Goal: Task Accomplishment & Management: Use online tool/utility

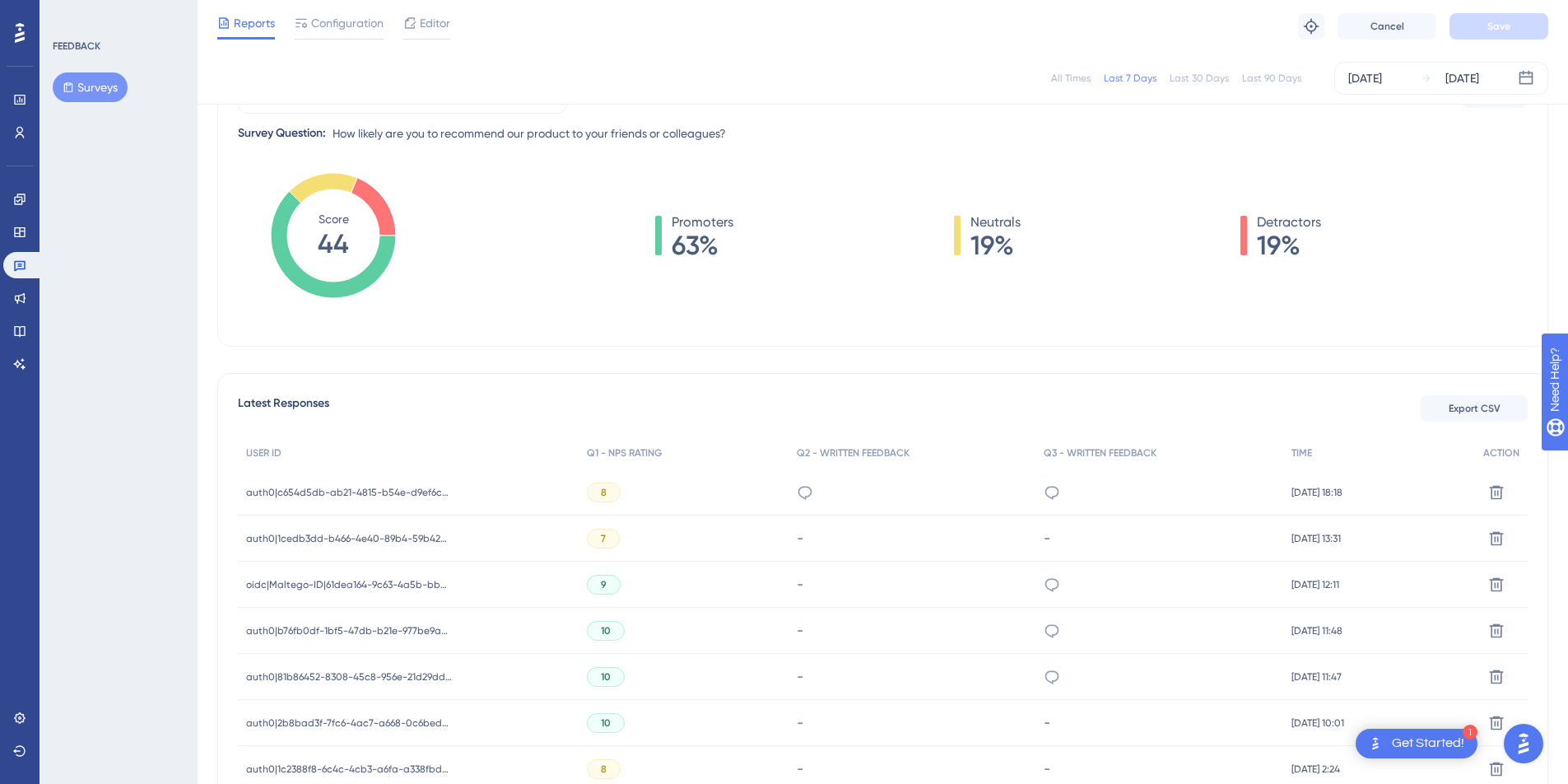
scroll to position [207, 0]
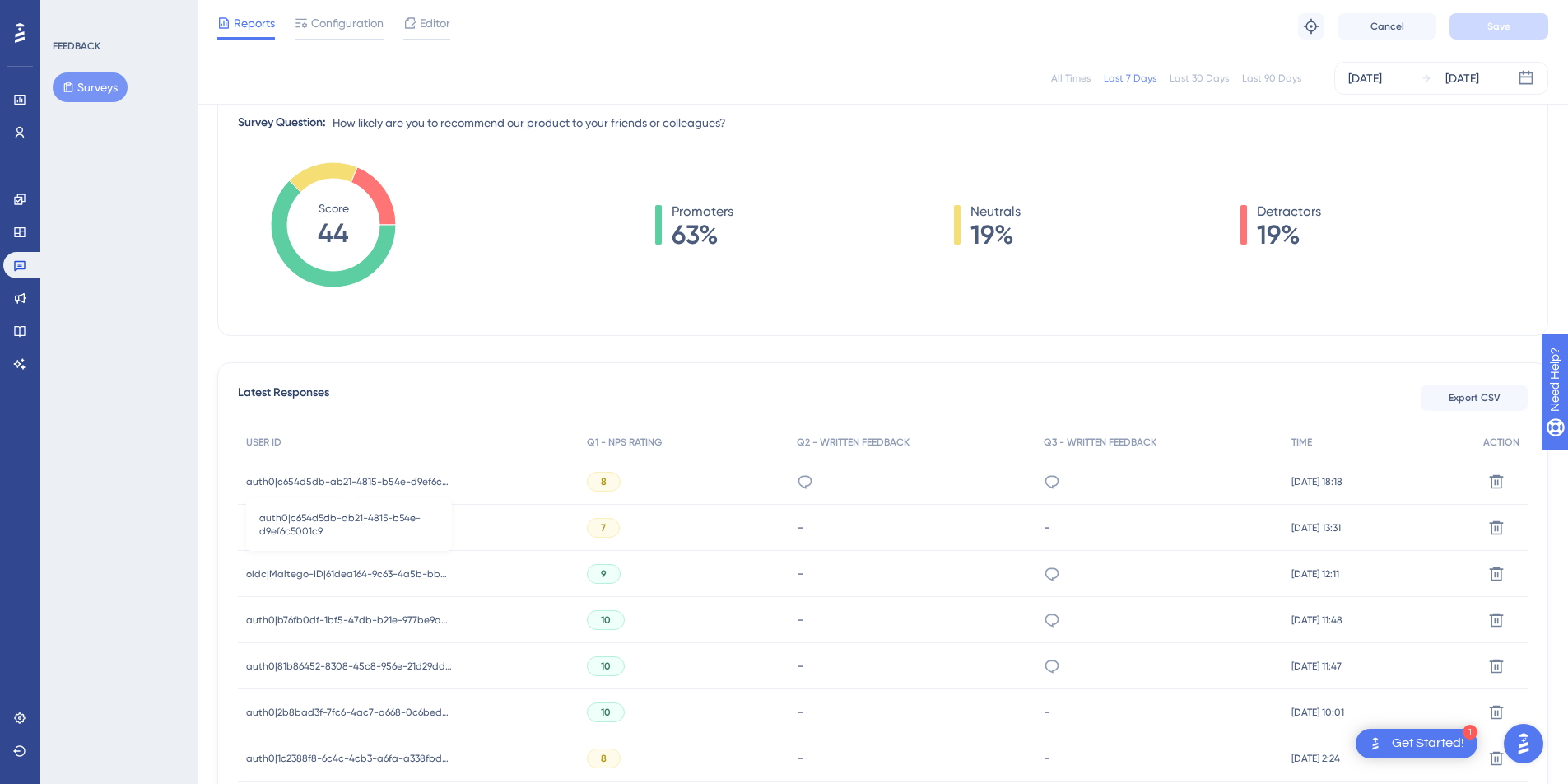
click at [395, 482] on span "auth0|c654d5db-ab21-4815-b54e-d9ef6c5001c9" at bounding box center [349, 482] width 206 height 13
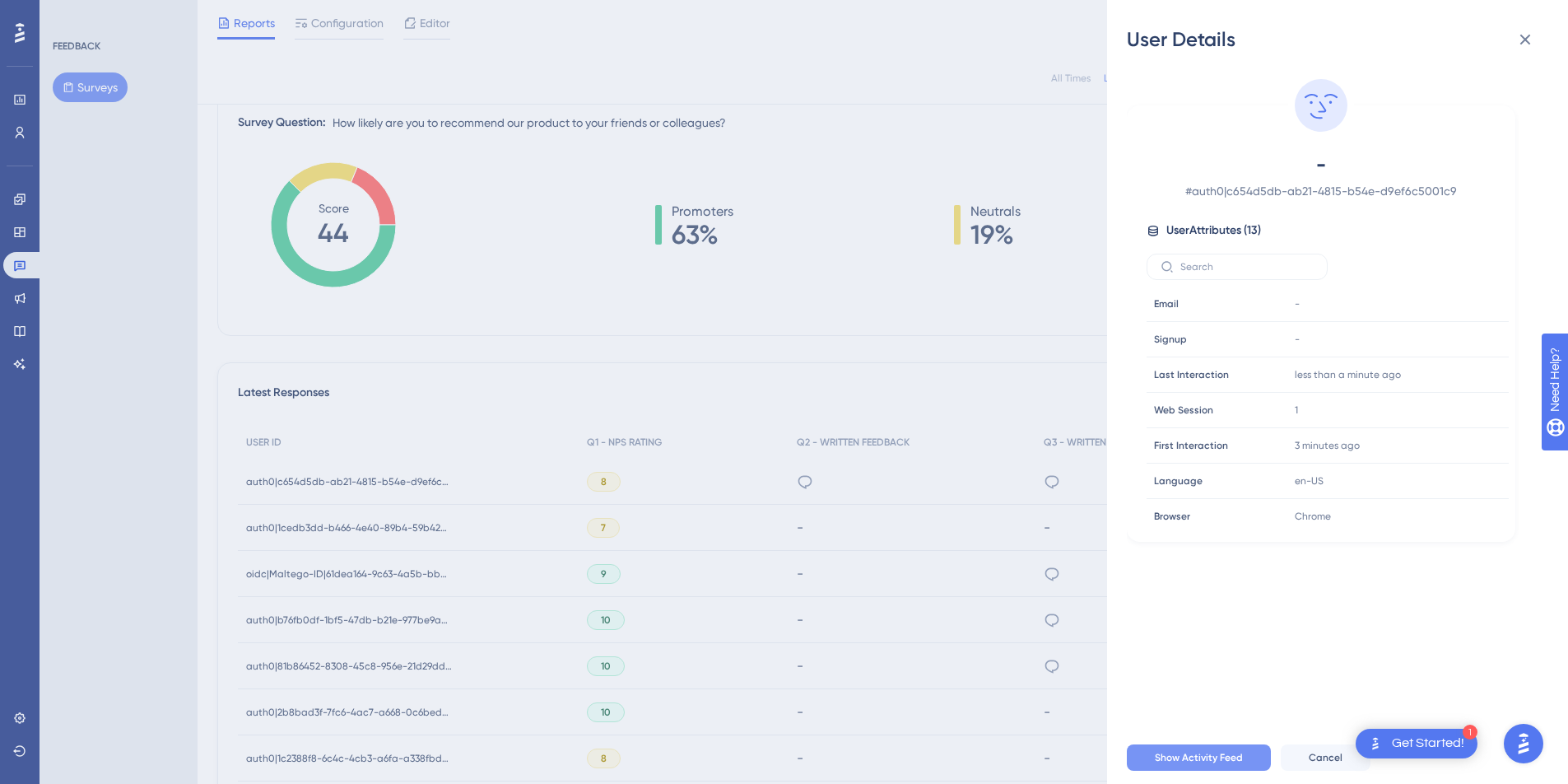
click at [1235, 764] on span "Show Activity Feed" at bounding box center [1199, 757] width 88 height 13
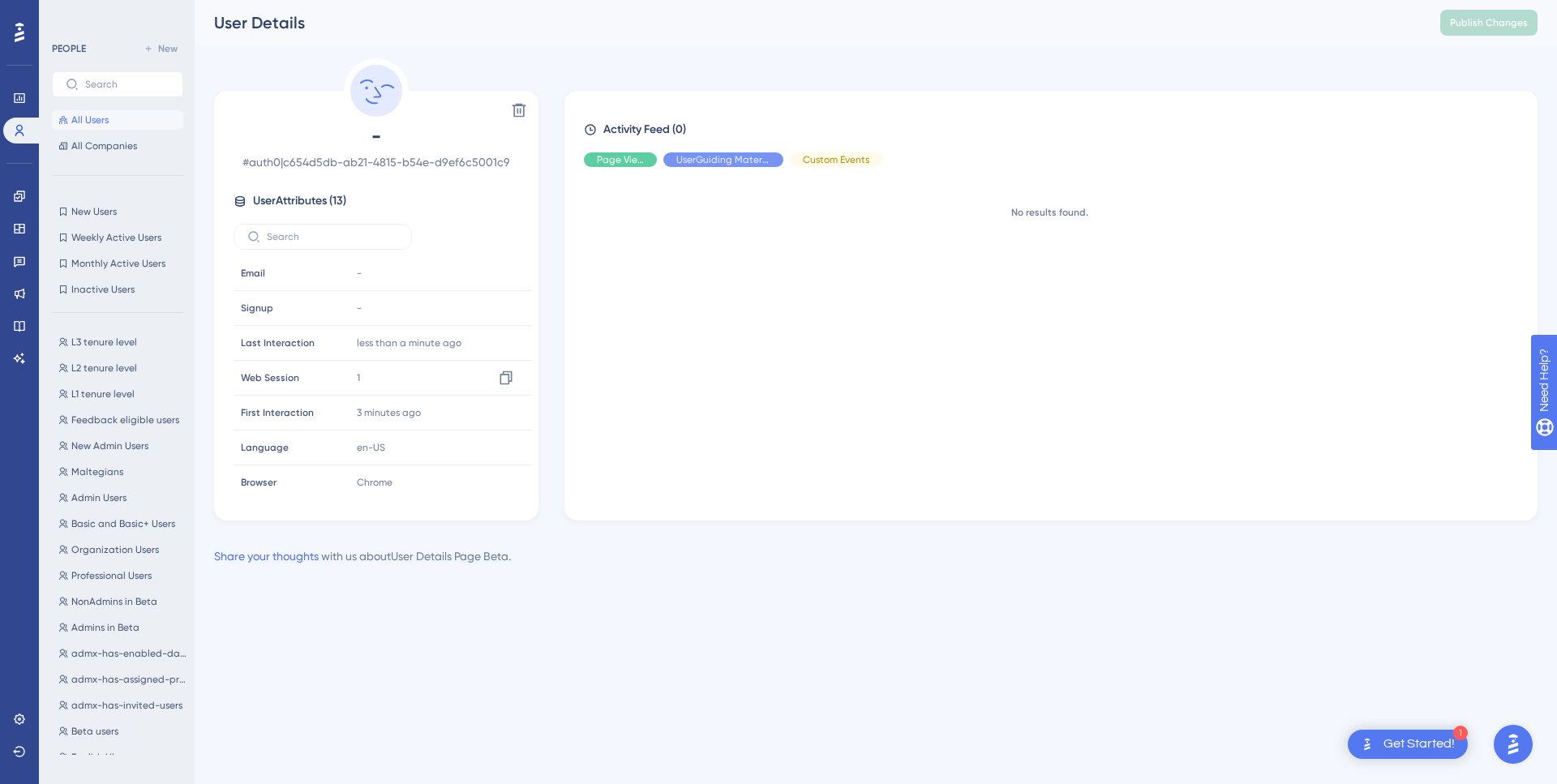
scroll to position [215, 0]
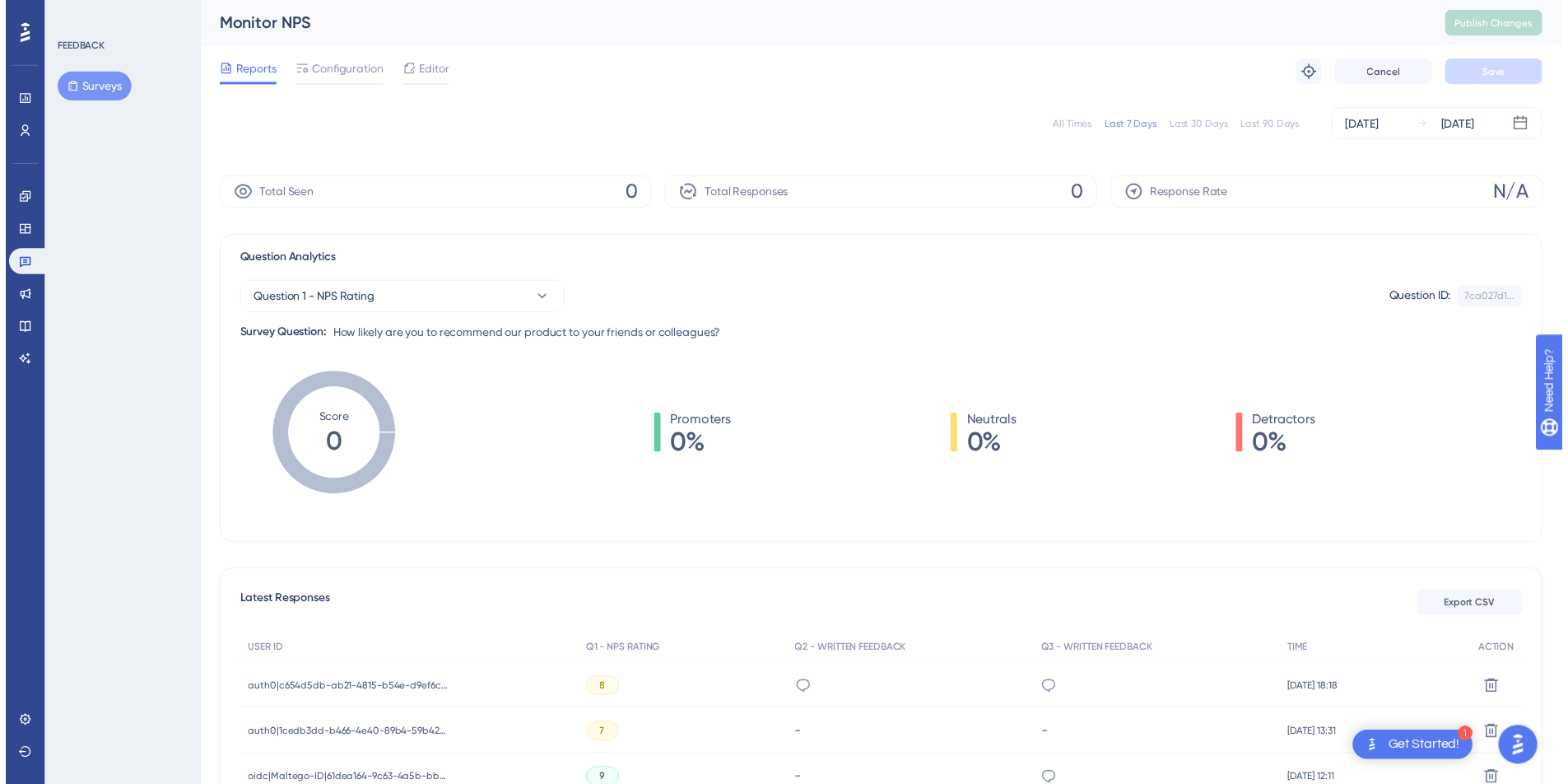
scroll to position [207, 0]
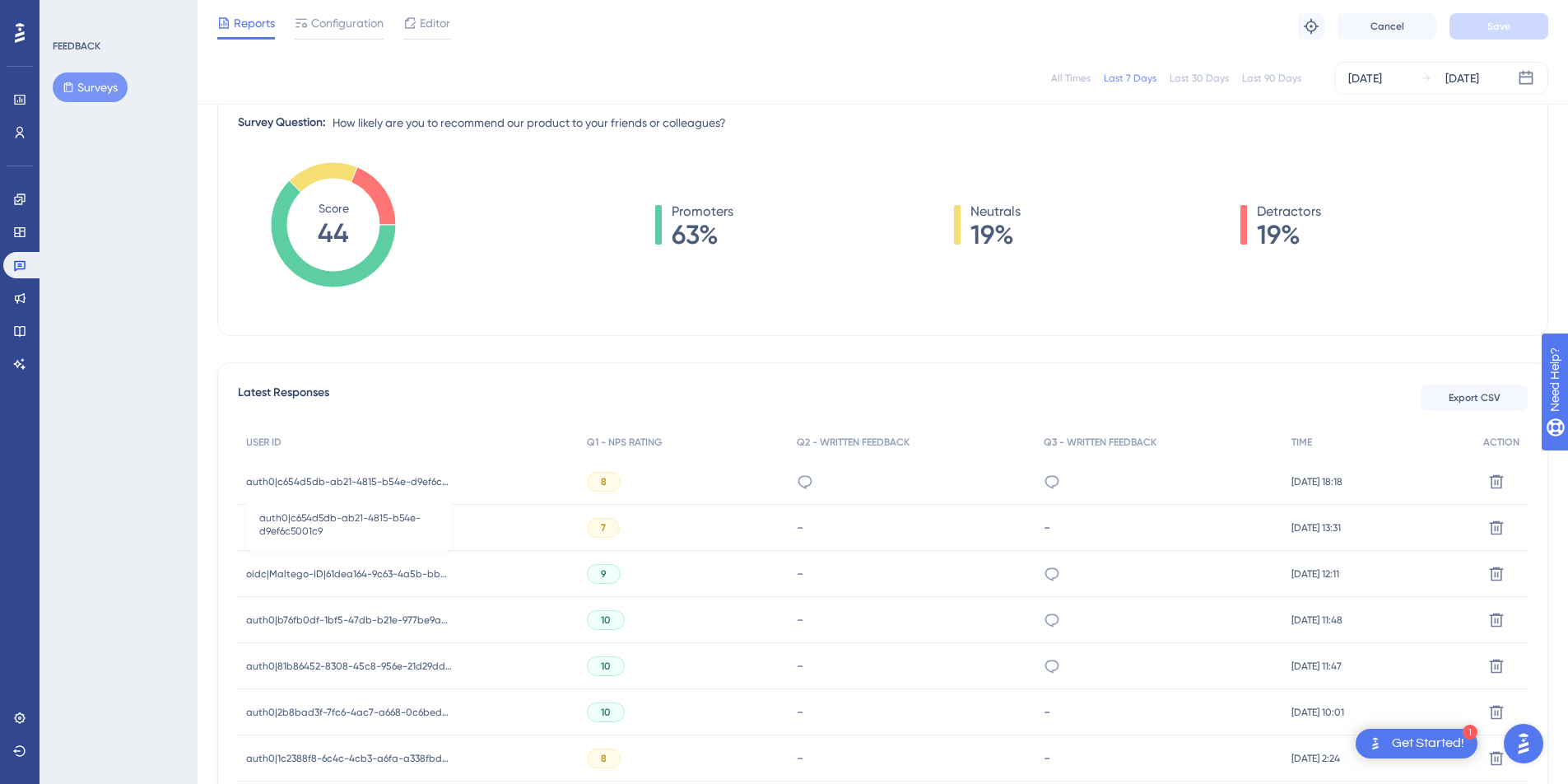
click at [425, 482] on span "auth0|c654d5db-ab21-4815-b54e-d9ef6c5001c9" at bounding box center [349, 482] width 206 height 13
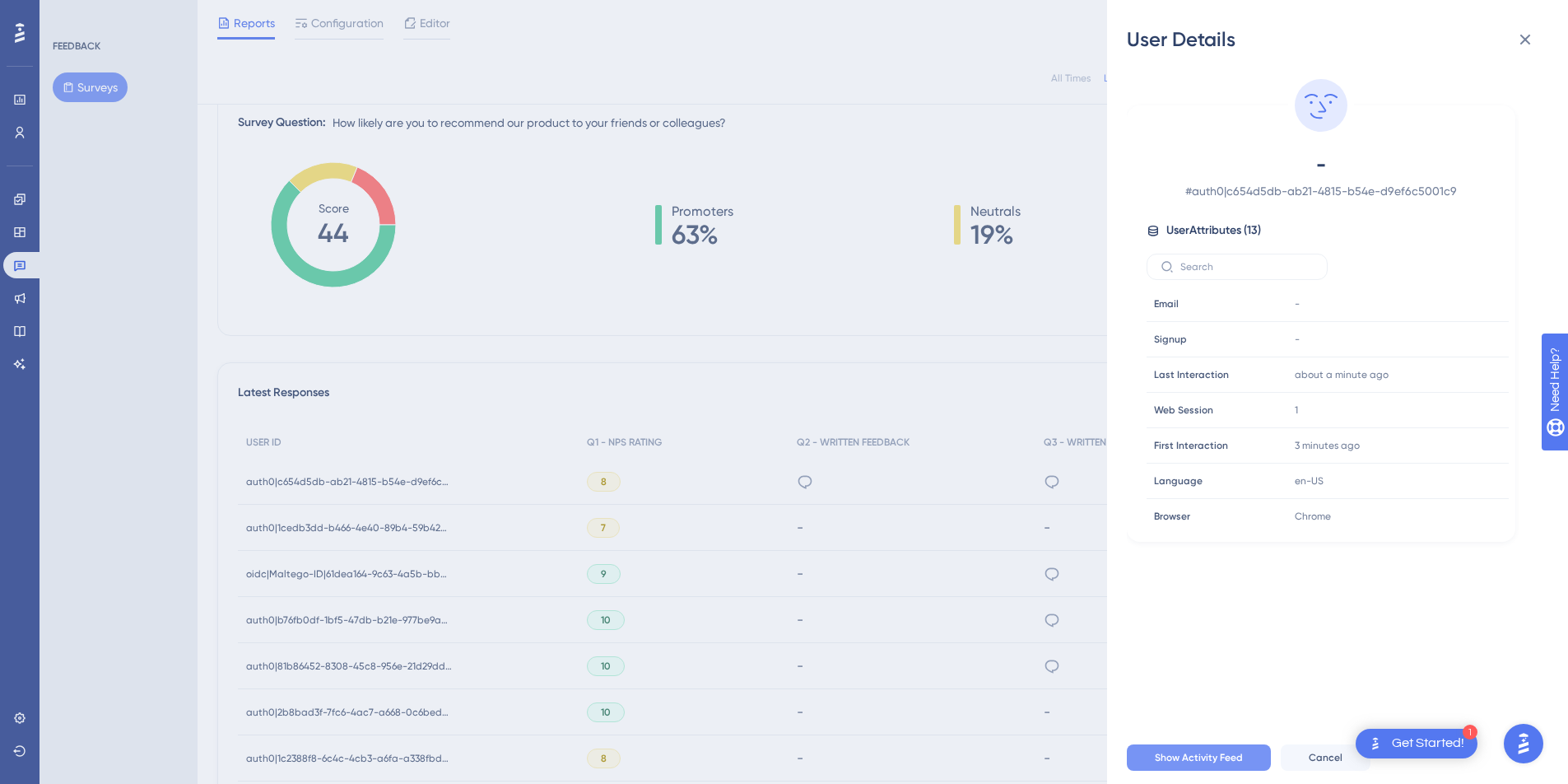
click at [1250, 770] on button "Show Activity Feed" at bounding box center [1199, 757] width 144 height 27
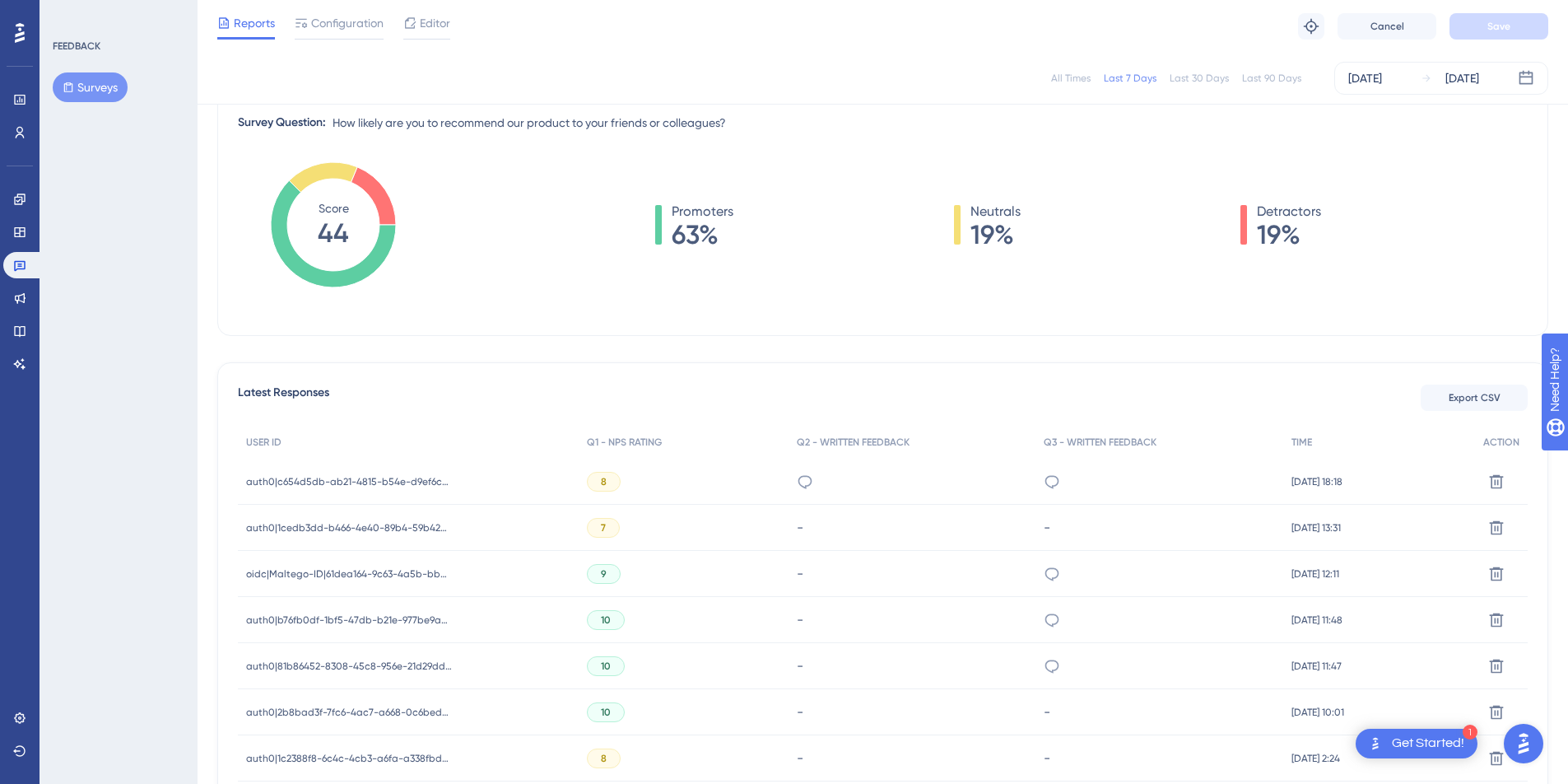
scroll to position [397, 0]
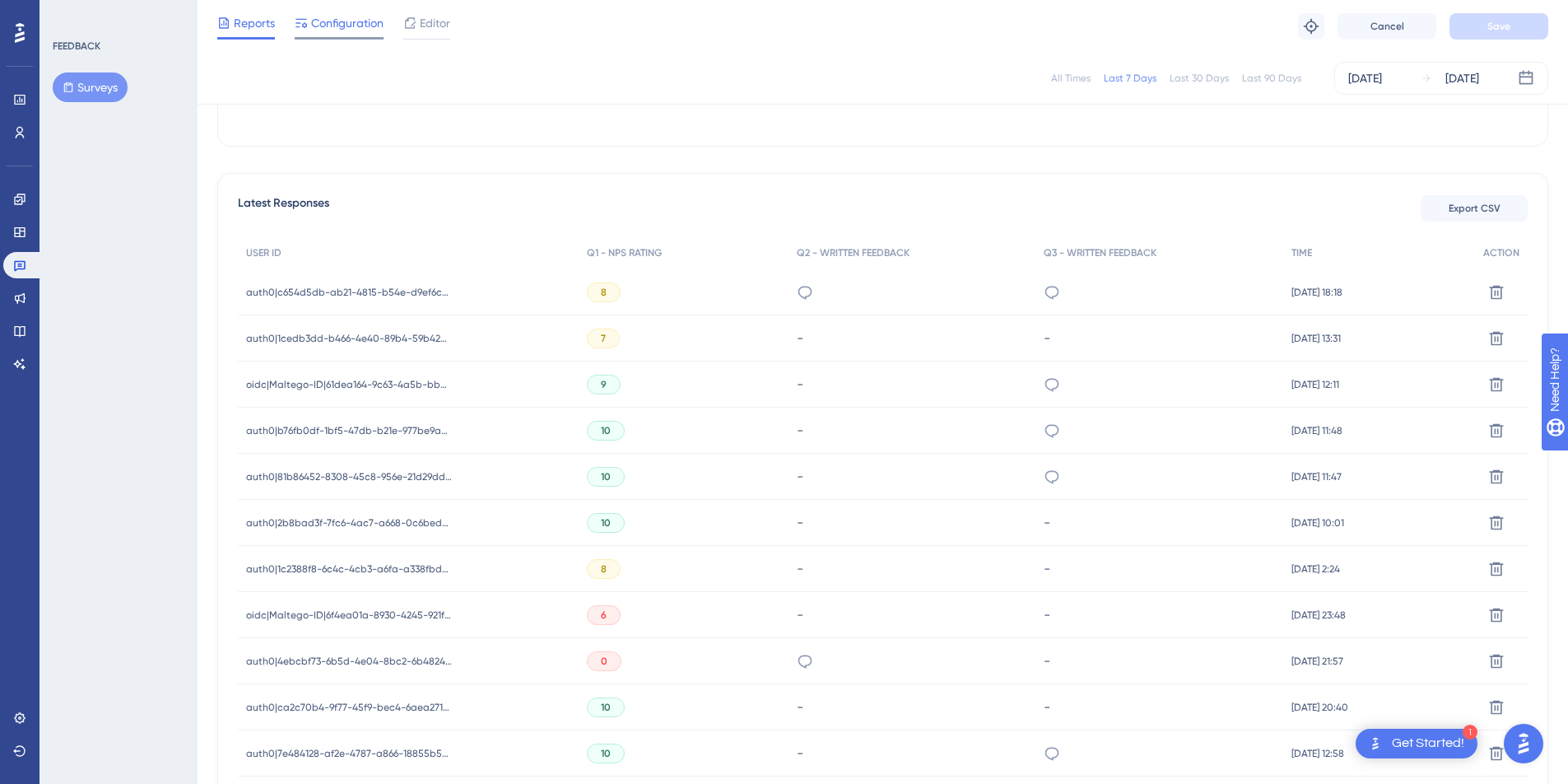
click at [320, 29] on span "Configuration" at bounding box center [348, 23] width 72 height 20
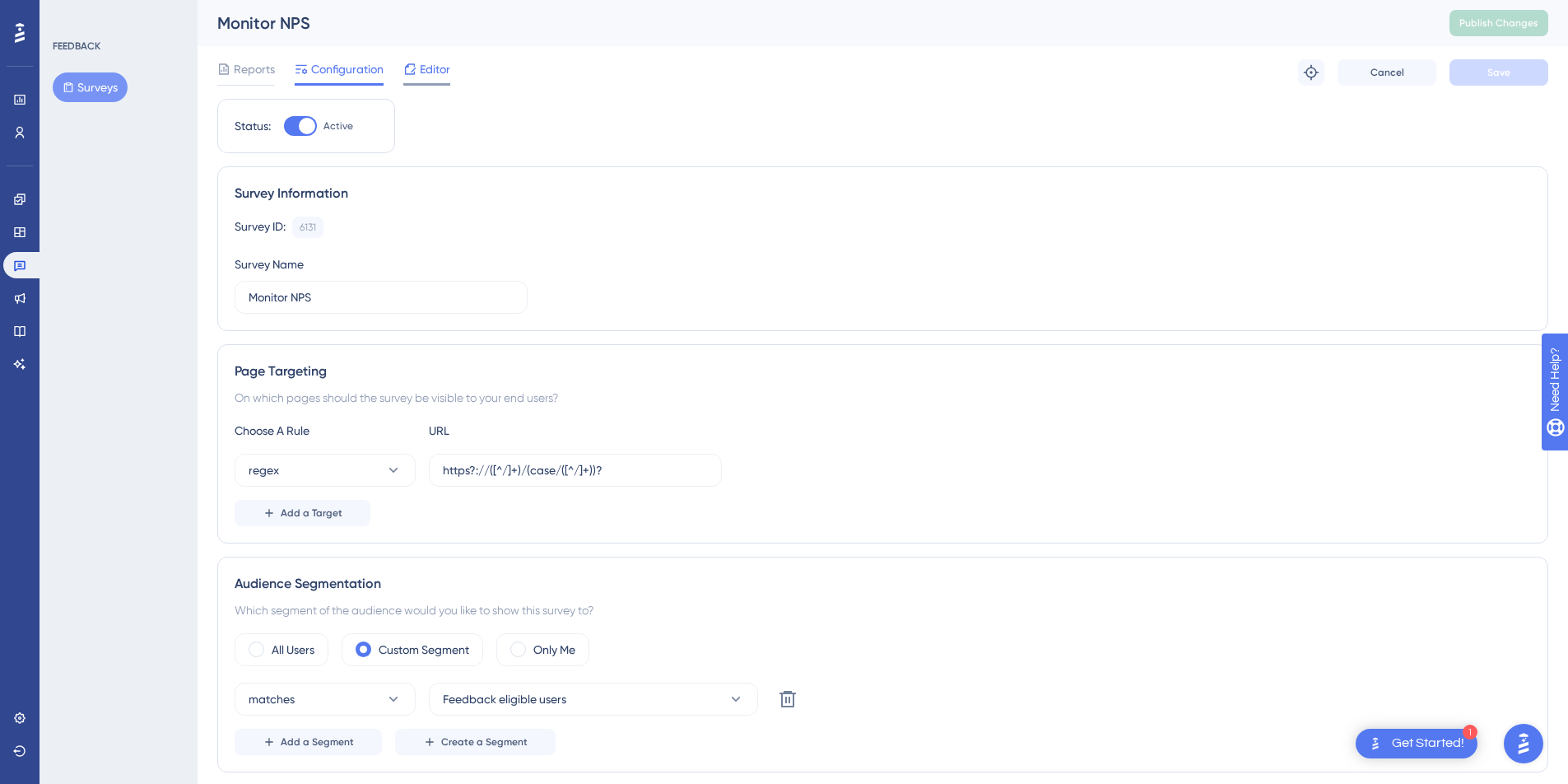
click at [440, 68] on span "Editor" at bounding box center [435, 68] width 30 height 20
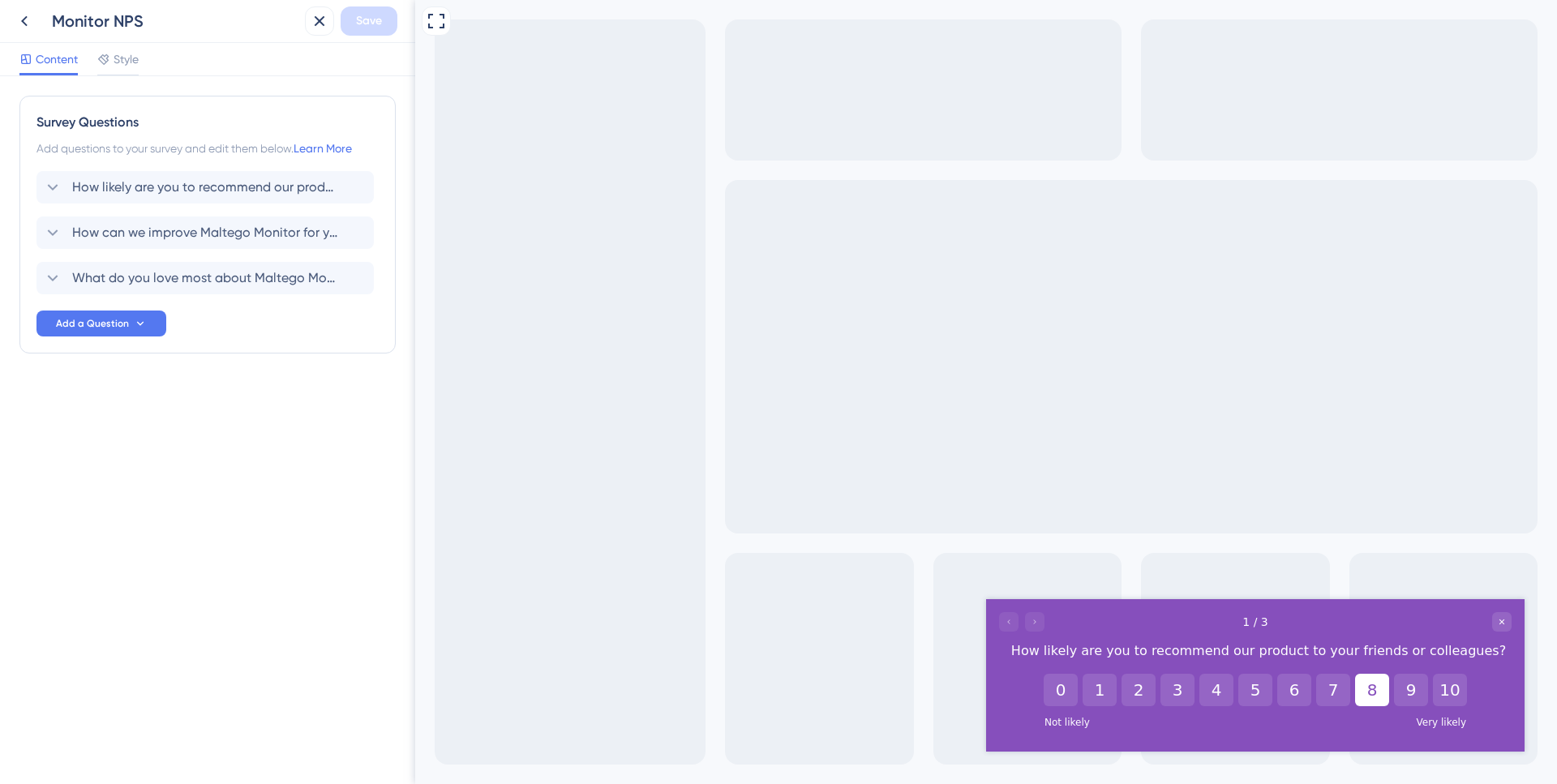
click at [1375, 691] on button "8" at bounding box center [1372, 690] width 34 height 33
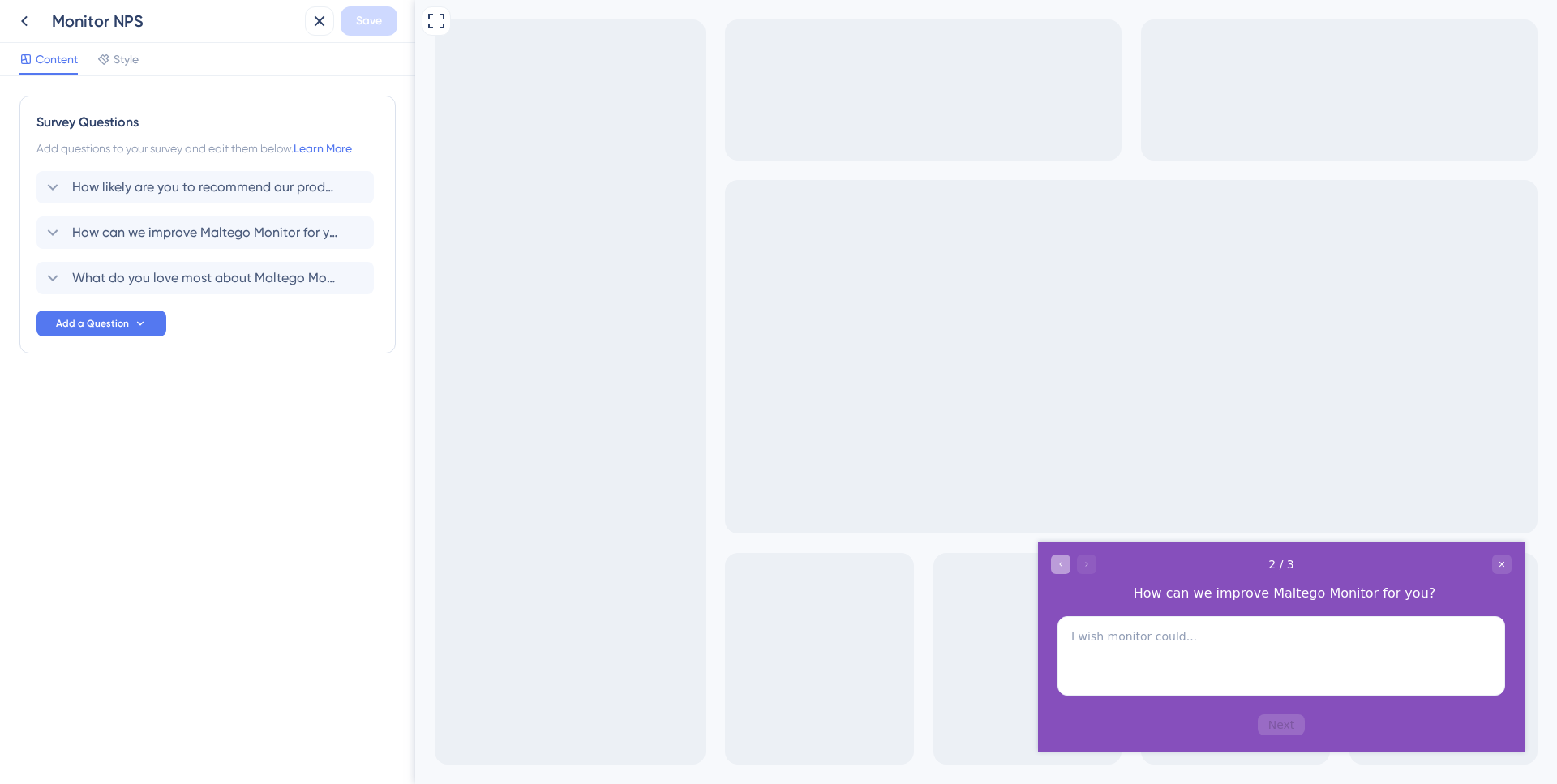
click at [1069, 570] on div "Go to Question 1" at bounding box center [1060, 563] width 20 height 20
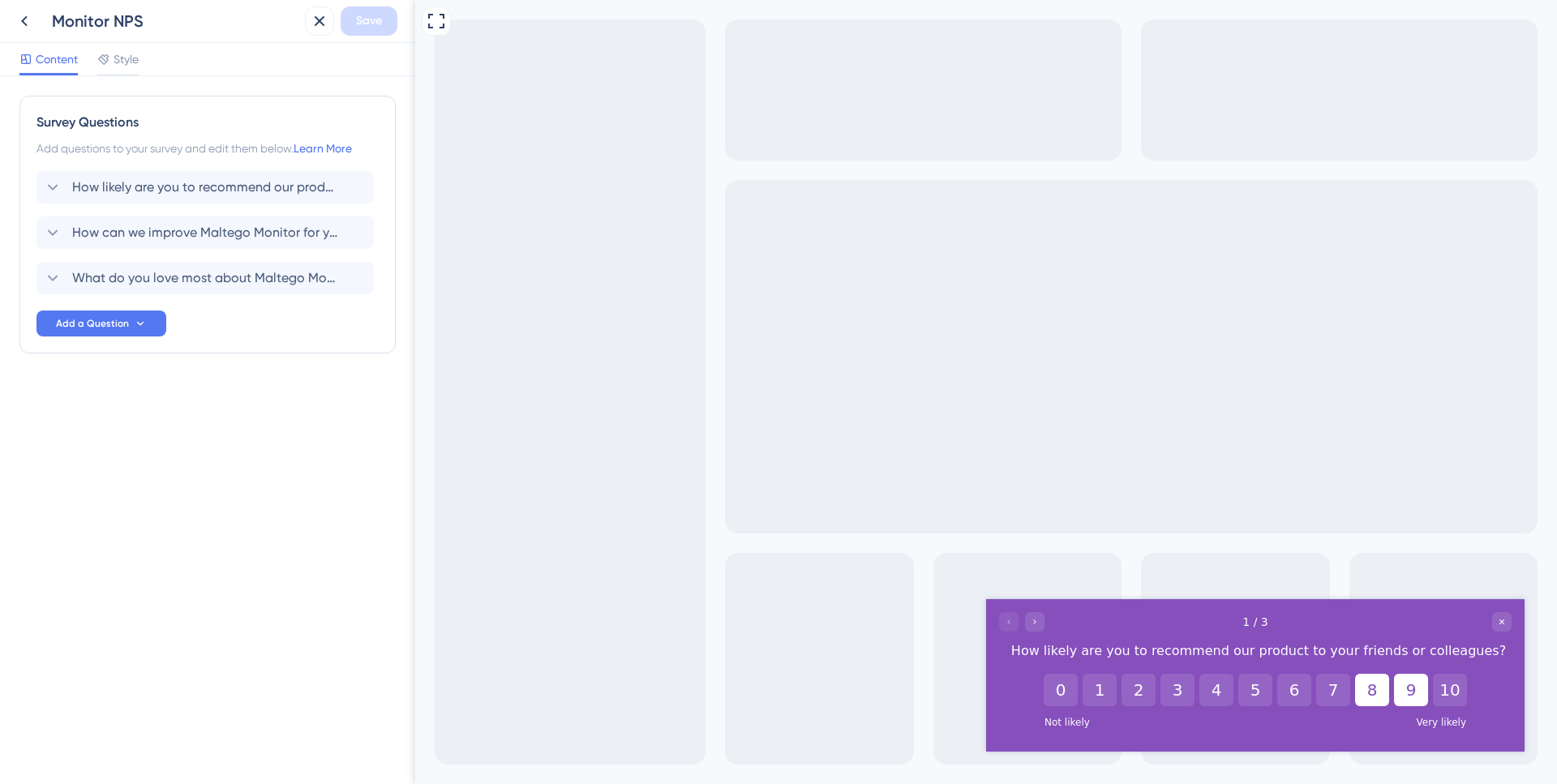
click at [1420, 699] on button "9" at bounding box center [1411, 690] width 34 height 33
click at [29, 22] on icon at bounding box center [24, 21] width 20 height 20
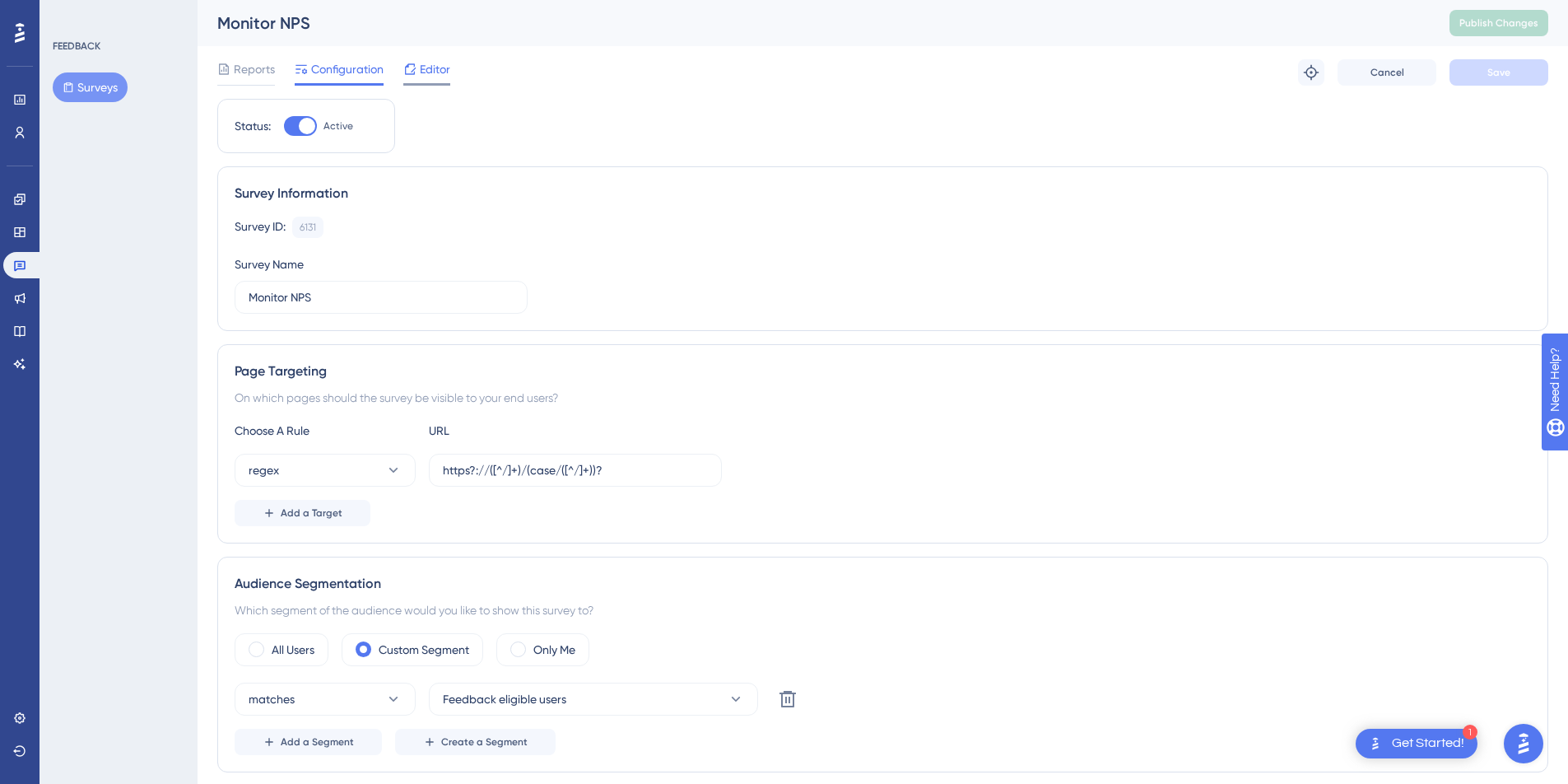
click at [436, 76] on span "Editor" at bounding box center [435, 68] width 30 height 20
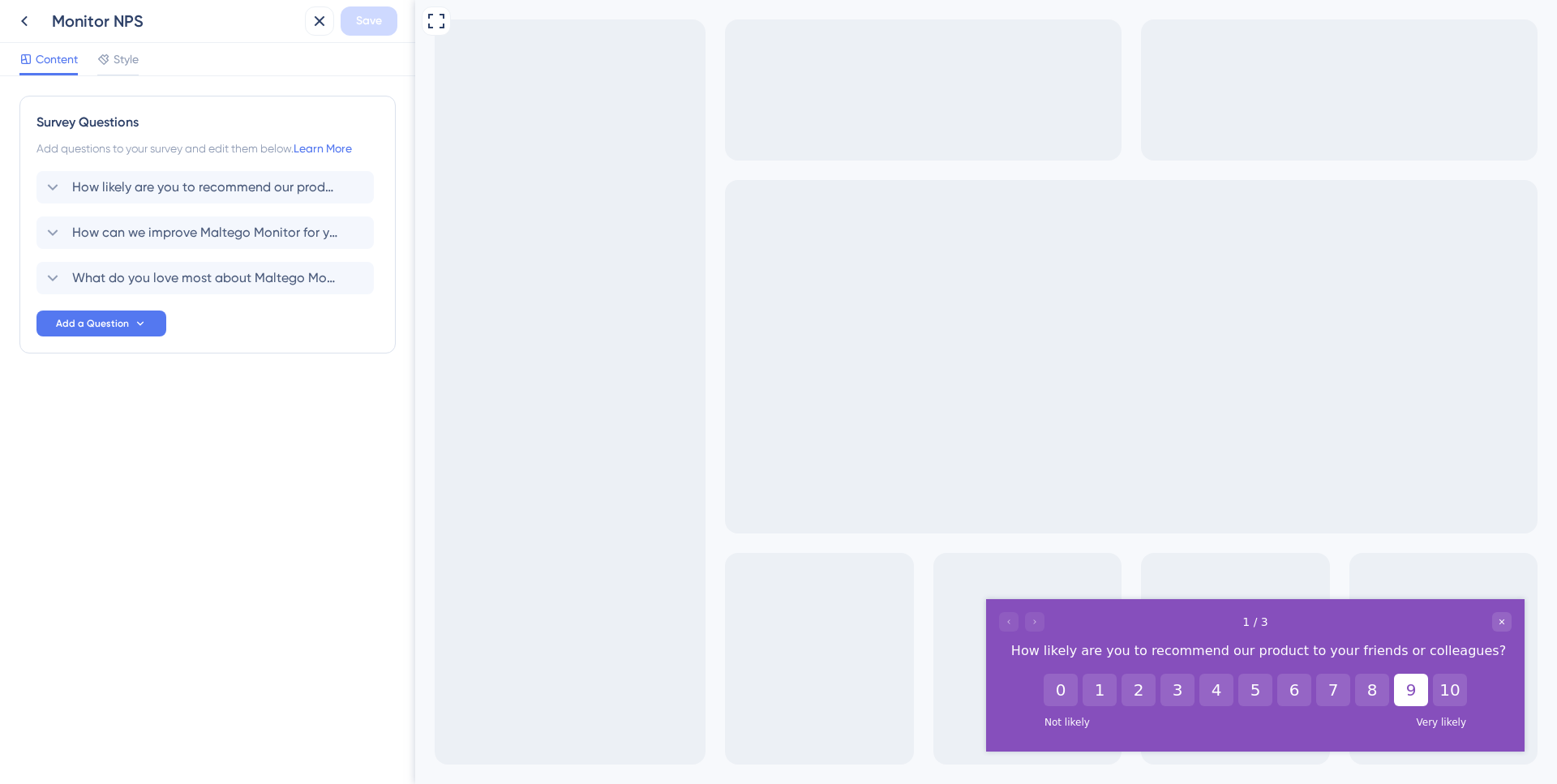
click at [1416, 686] on button "9" at bounding box center [1411, 690] width 34 height 33
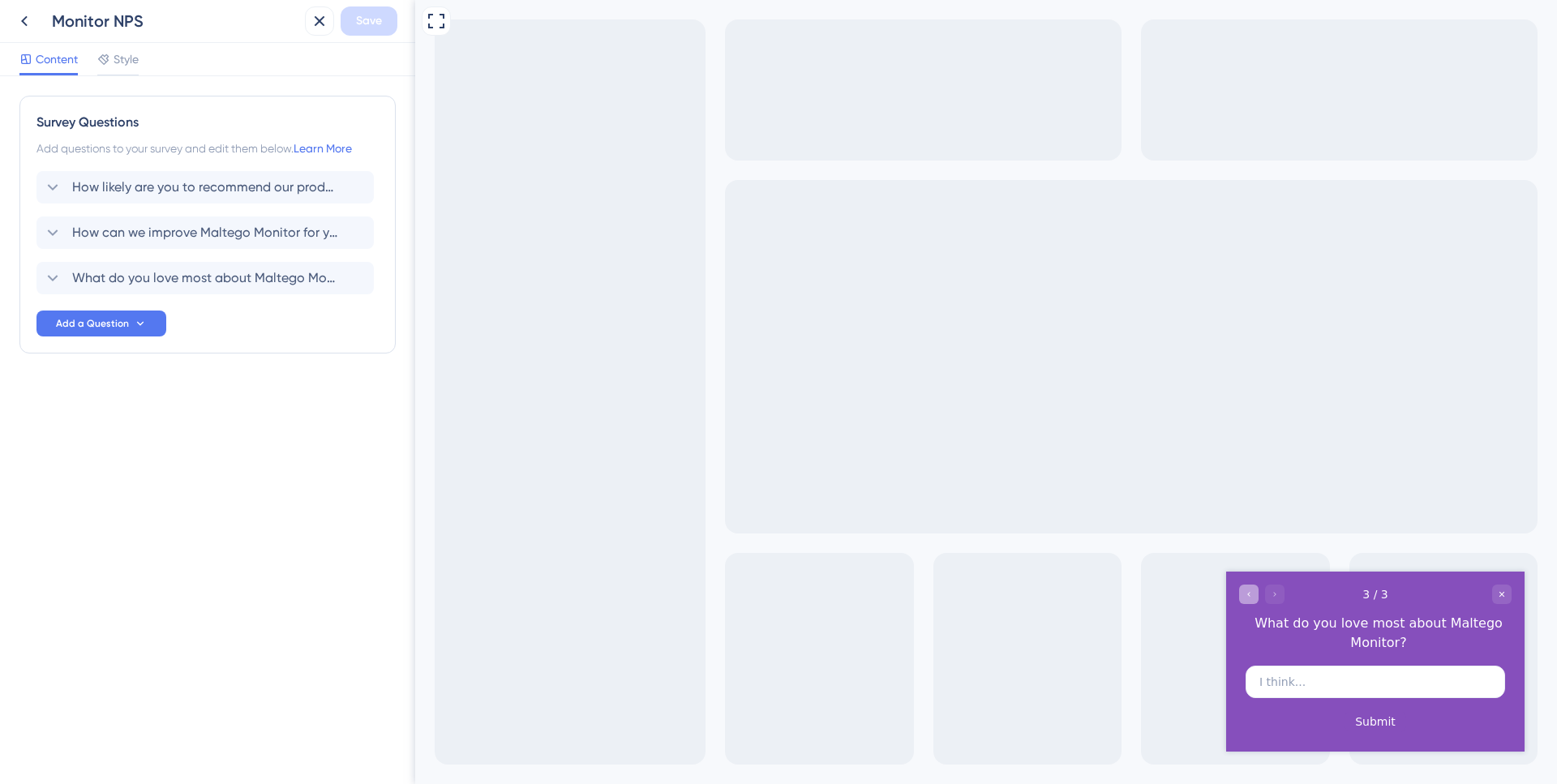
click at [1255, 601] on div "Go to Question 2" at bounding box center [1248, 594] width 20 height 20
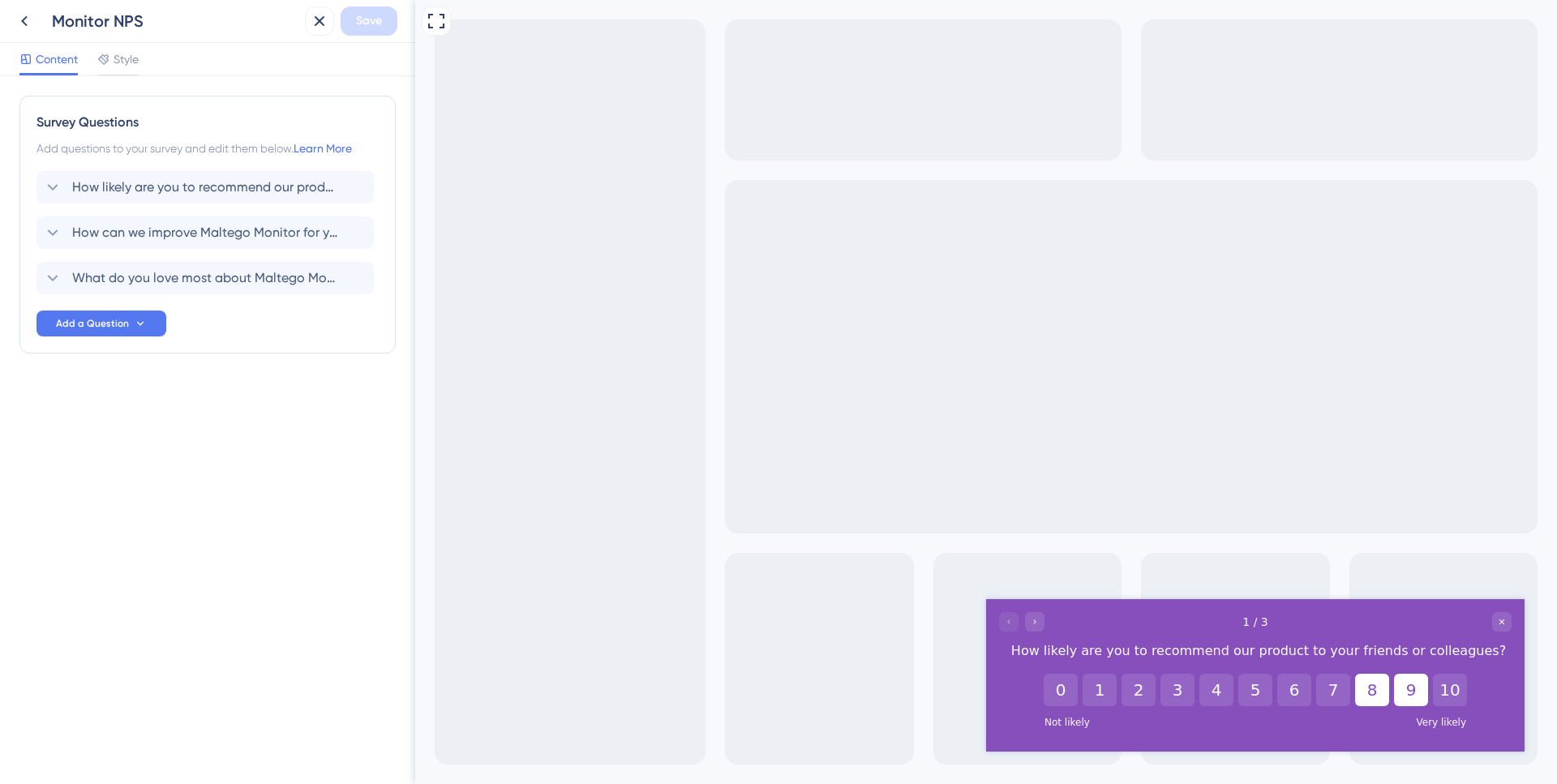
click at [1368, 684] on button "8" at bounding box center [1372, 690] width 34 height 33
click at [1500, 621] on icon "Close survey" at bounding box center [1502, 622] width 9 height 9
click at [326, 26] on icon at bounding box center [319, 21] width 20 height 20
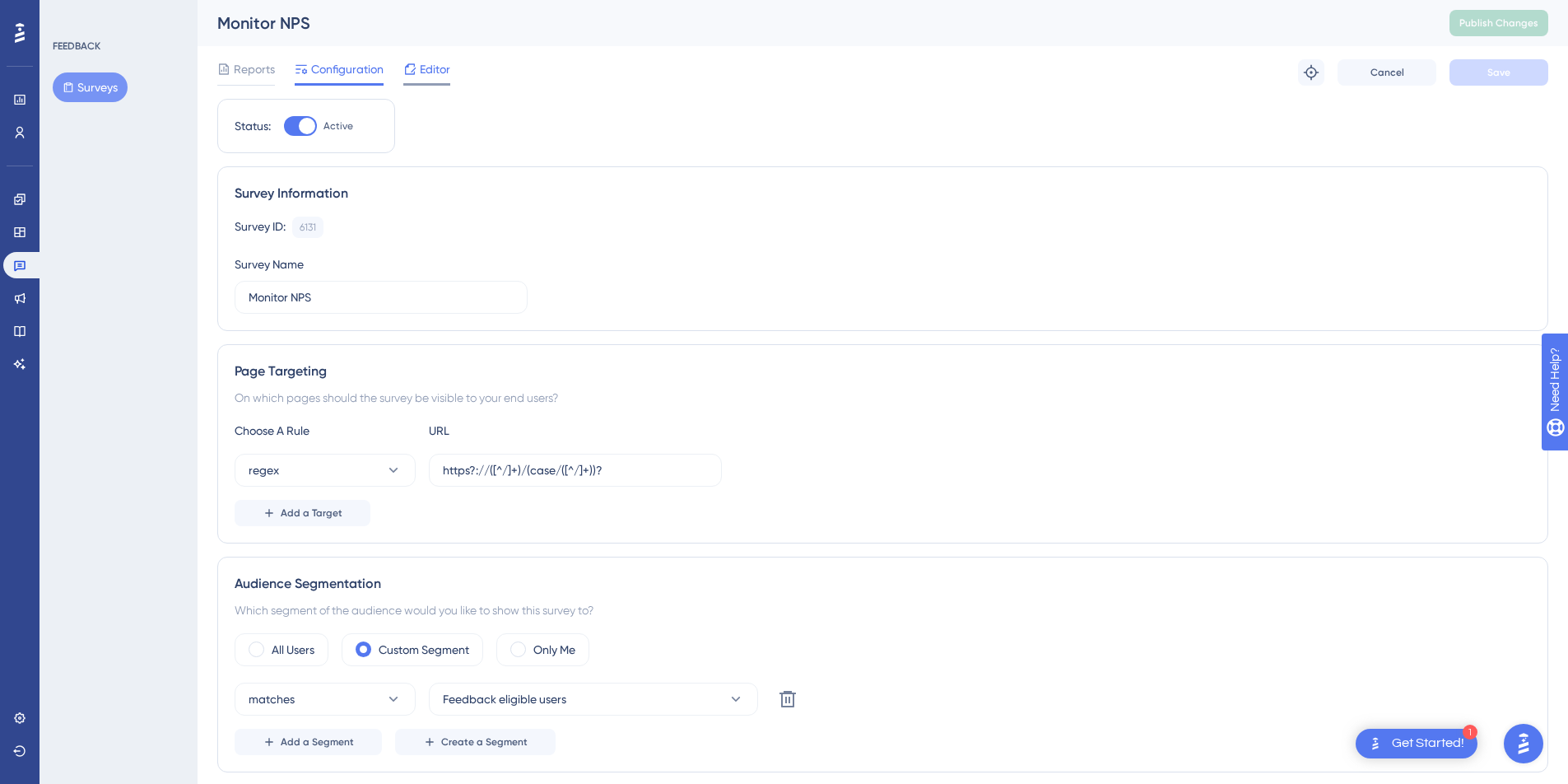
click at [429, 70] on span "Editor" at bounding box center [435, 68] width 30 height 20
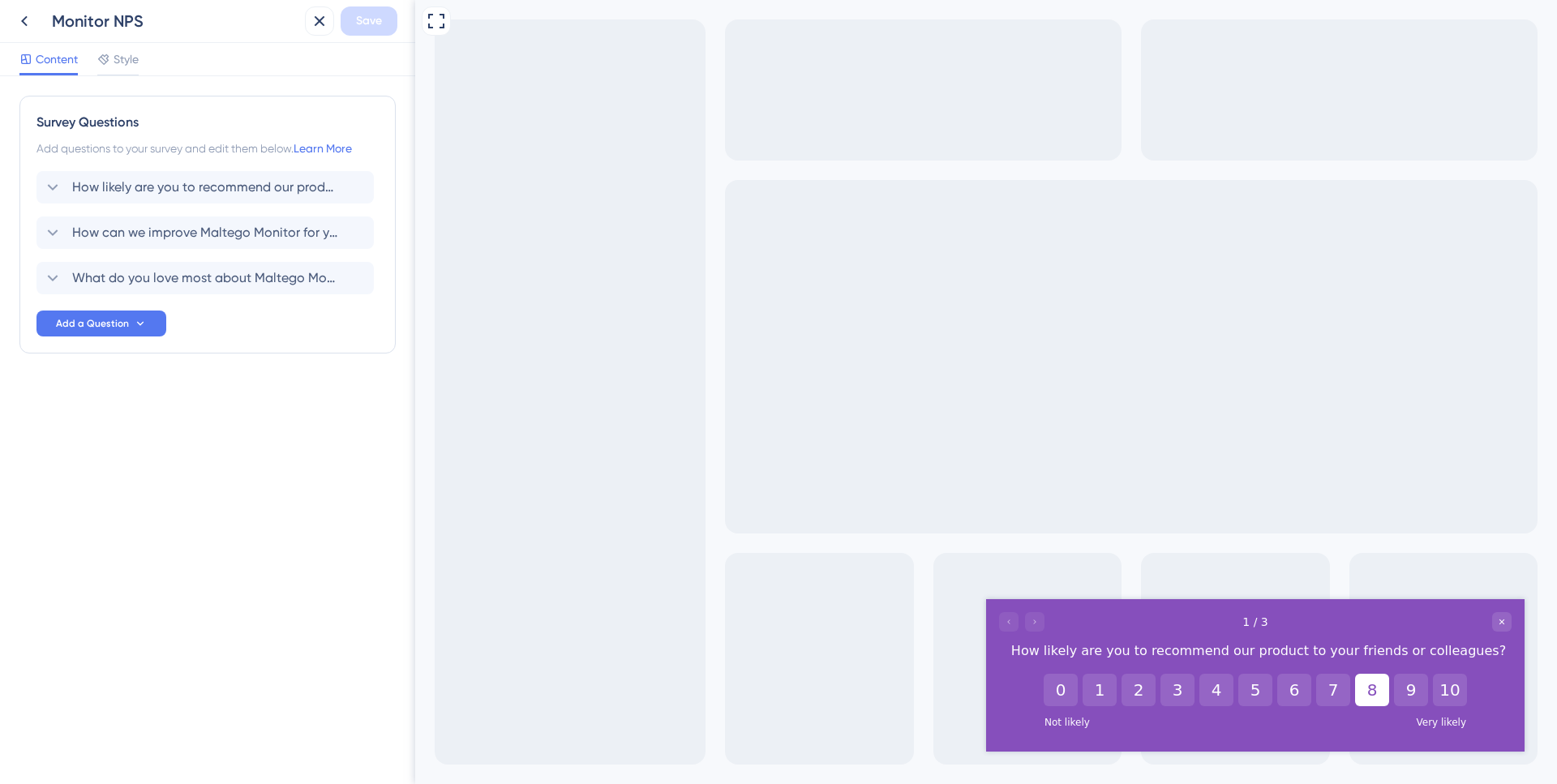
click at [1362, 689] on button "8" at bounding box center [1372, 690] width 34 height 33
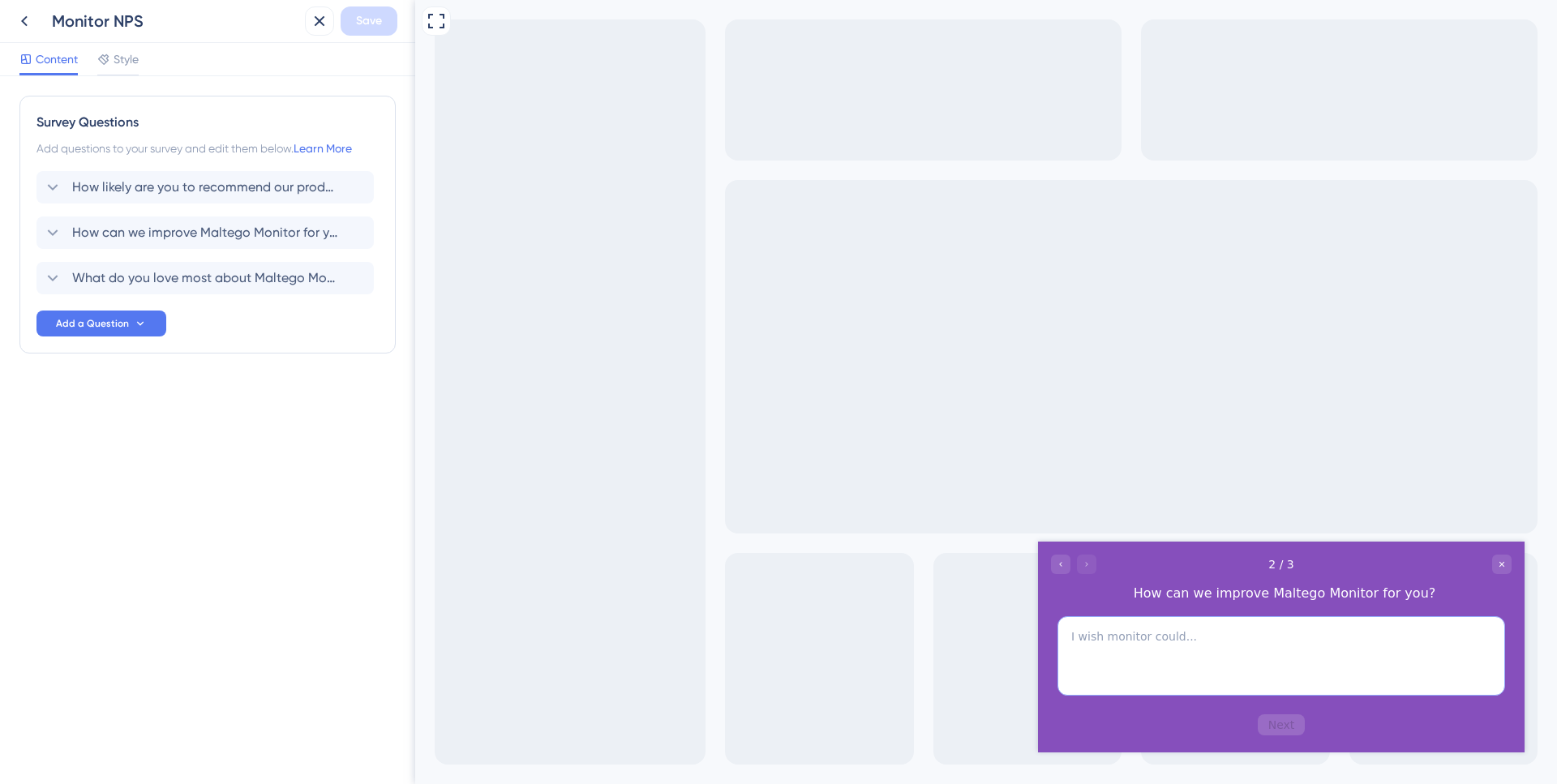
click at [1361, 682] on textarea at bounding box center [1281, 655] width 447 height 80
type textarea "x"
click at [1286, 714] on button "Next" at bounding box center [1281, 724] width 48 height 22
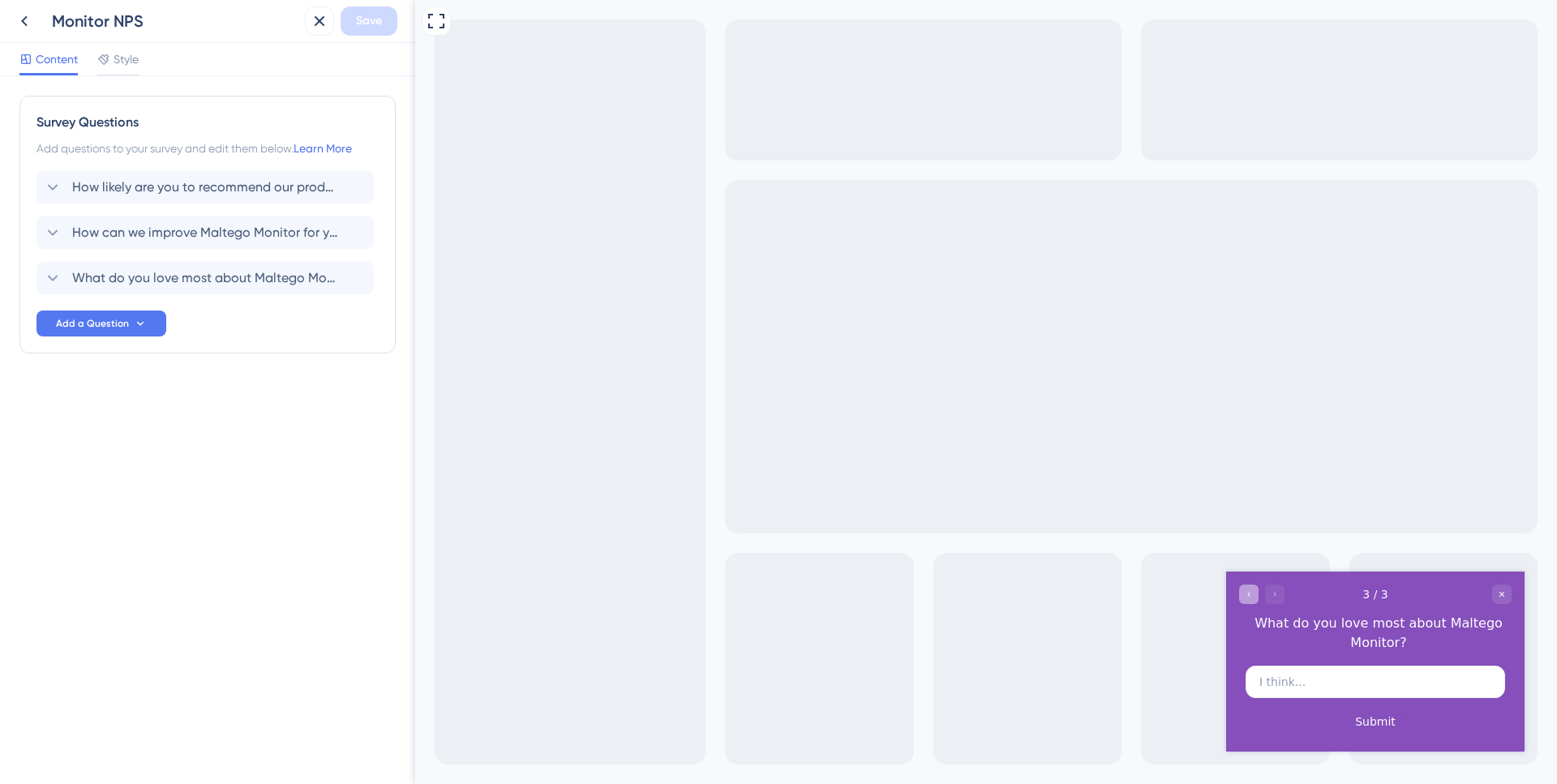
click at [1256, 596] on div "Go to Question 2" at bounding box center [1248, 594] width 20 height 20
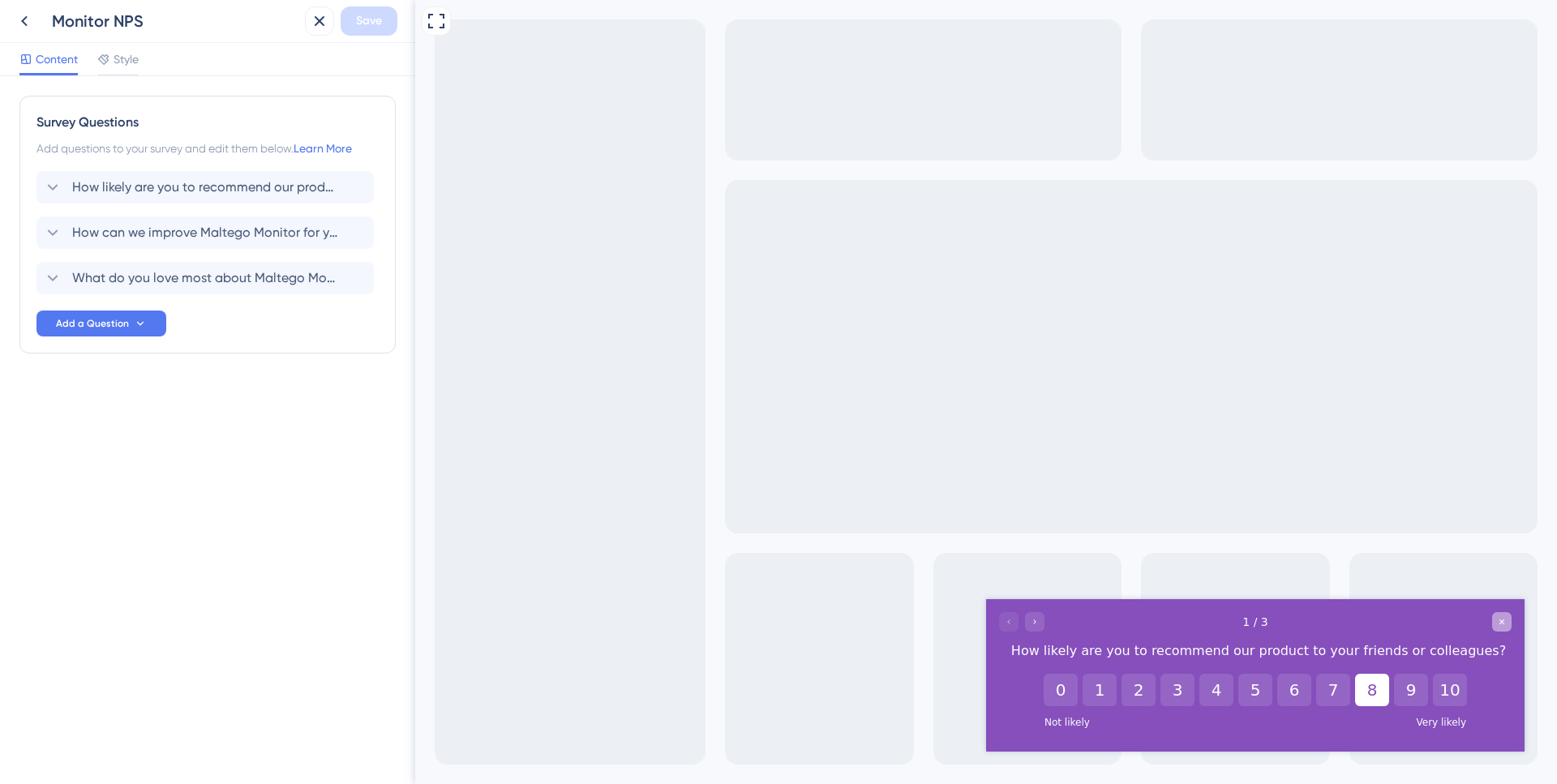
click at [1506, 617] on icon "Close survey" at bounding box center [1502, 622] width 9 height 9
click at [1503, 623] on icon "Close survey" at bounding box center [1502, 622] width 9 height 9
click at [246, 185] on span "How likely are you to recommend our product to your friends or colleagues?" at bounding box center [206, 187] width 268 height 20
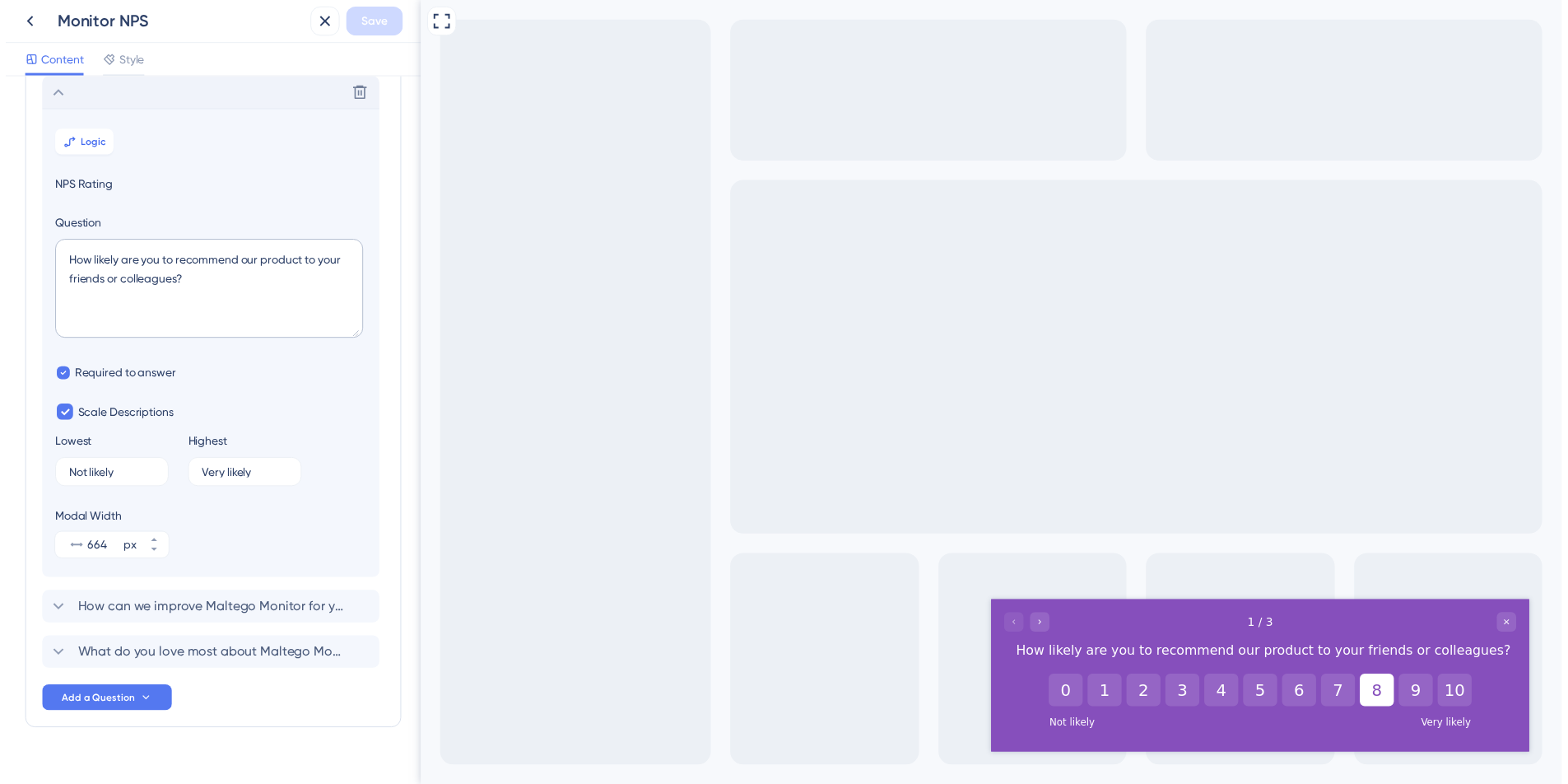
scroll to position [97, 0]
click at [103, 145] on button "Logic" at bounding box center [80, 143] width 59 height 27
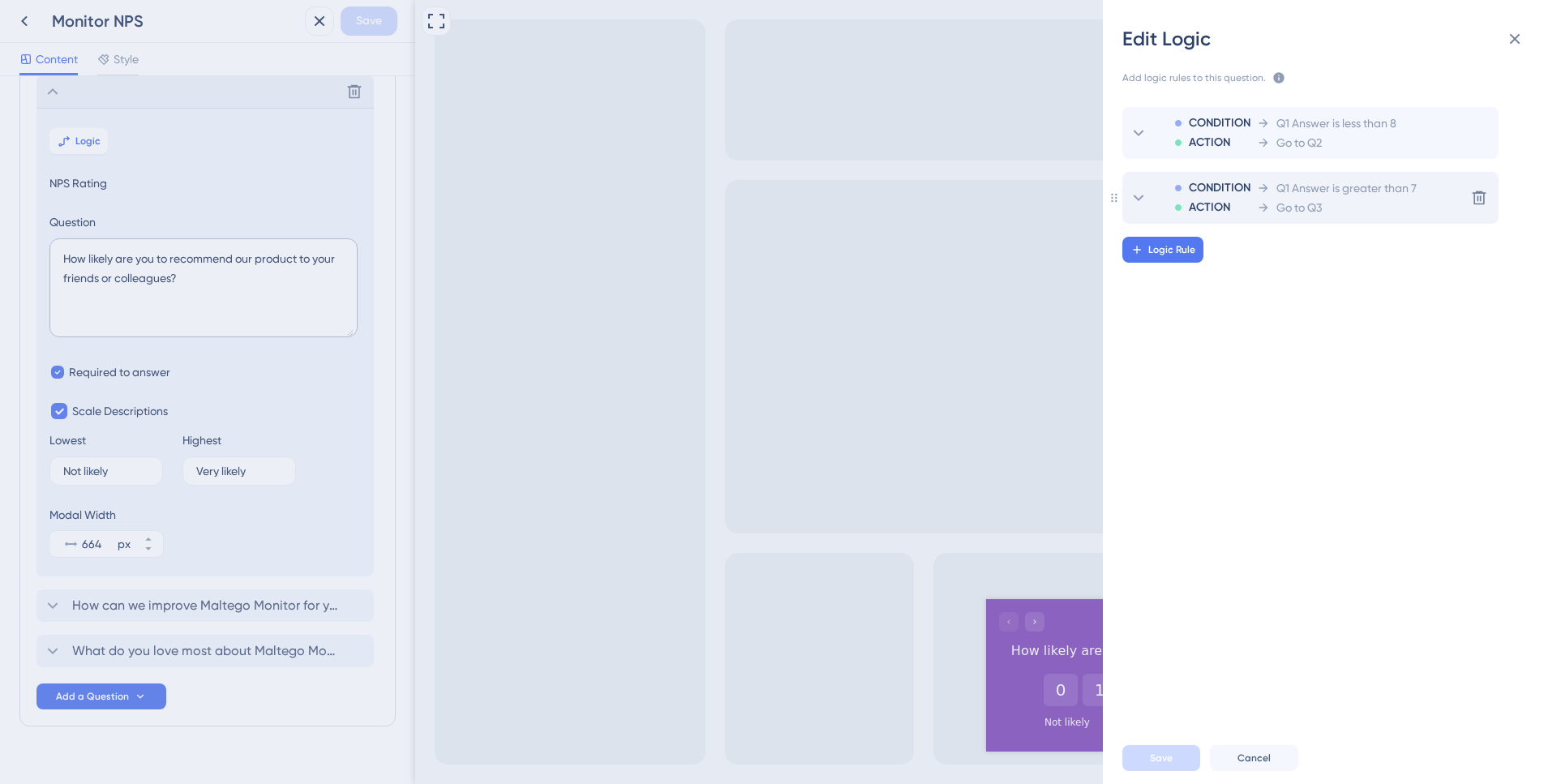
click at [1274, 197] on div "Go to Q3" at bounding box center [1336, 207] width 160 height 20
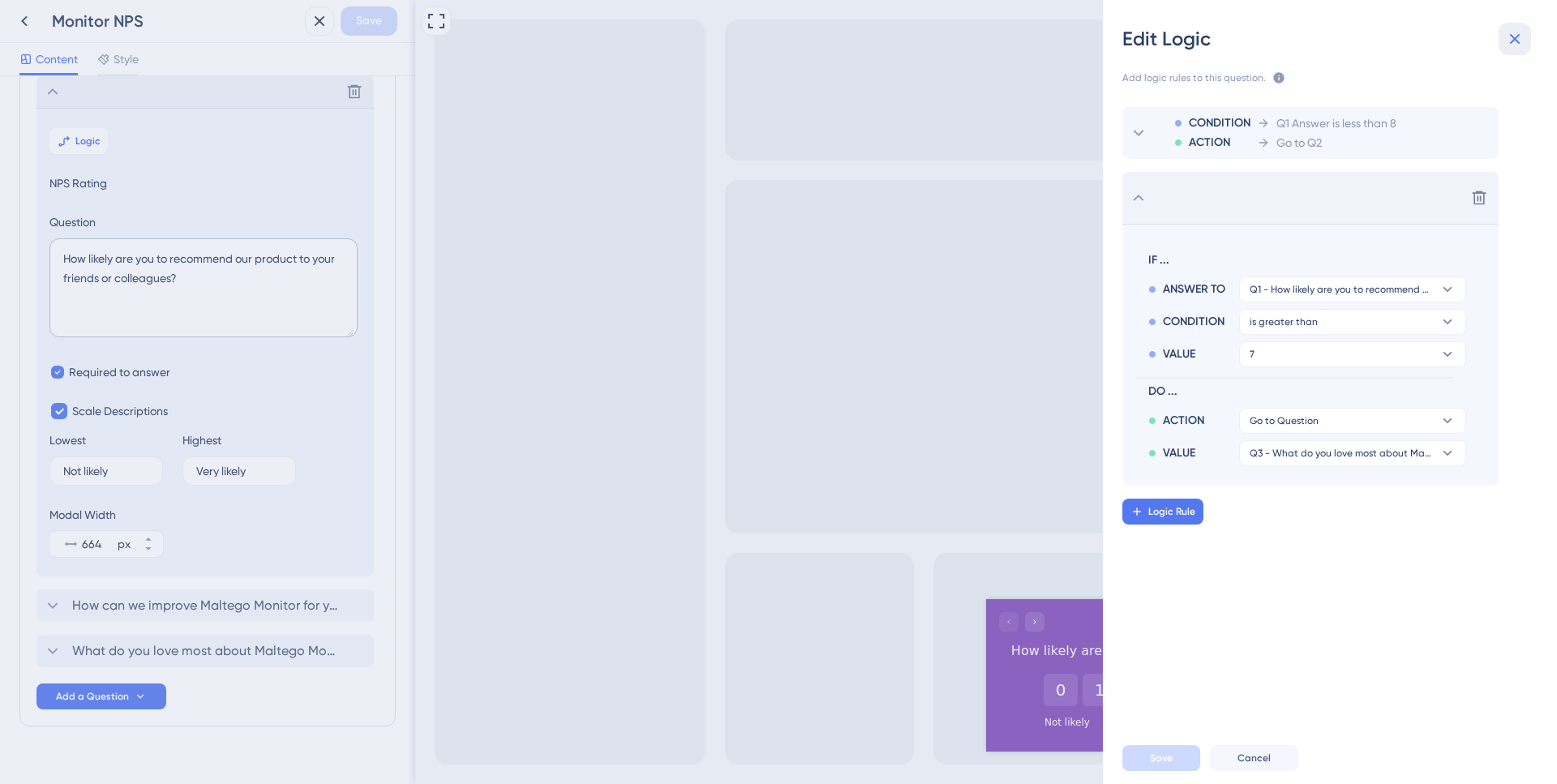
click at [1510, 44] on icon at bounding box center [1514, 38] width 20 height 20
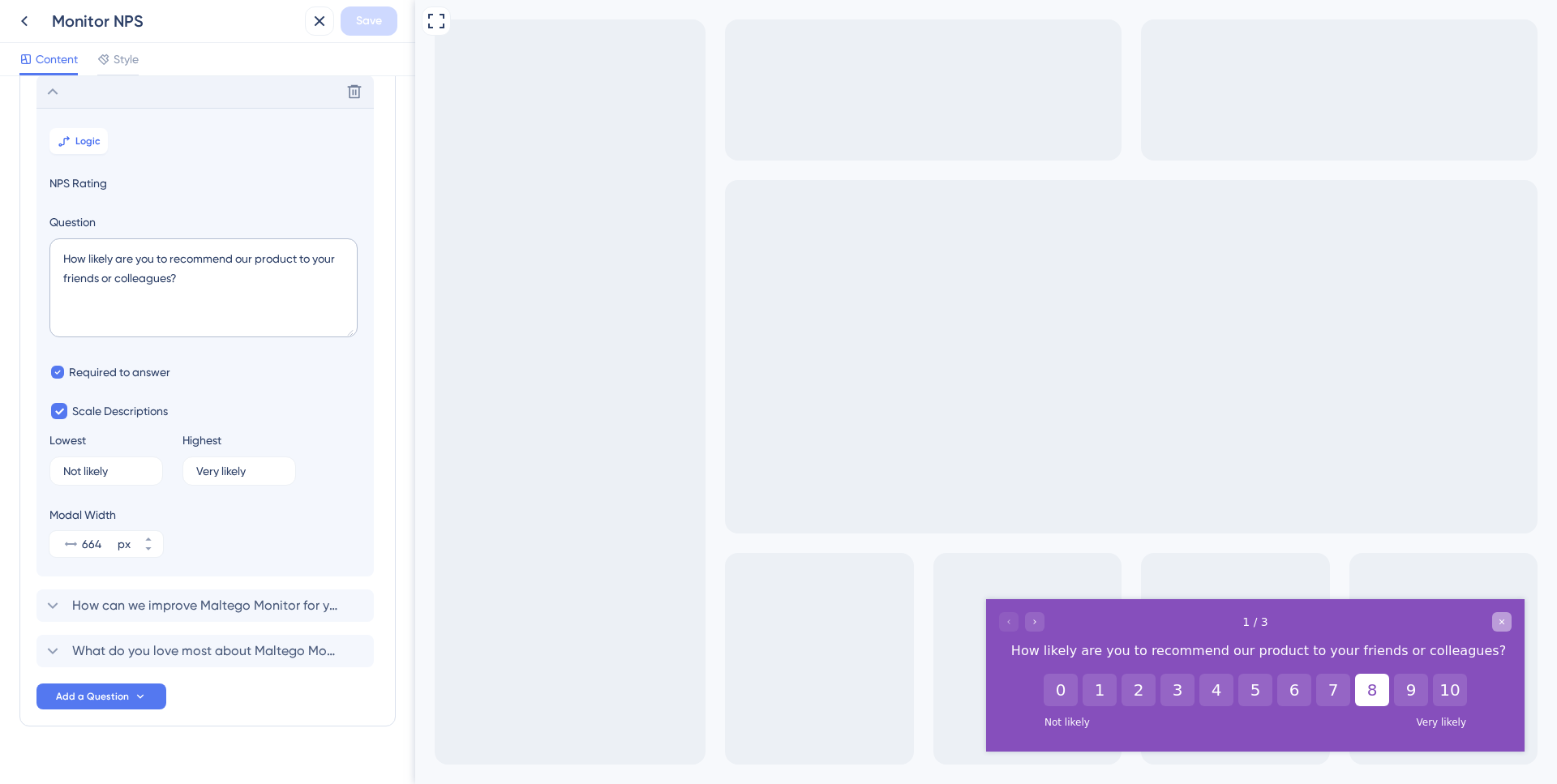
drag, startPoint x: 1499, startPoint y: 619, endPoint x: 1833, endPoint y: 1061, distance: 554.0
click at [1499, 619] on icon "Close survey" at bounding box center [1502, 622] width 9 height 9
click at [33, 21] on icon at bounding box center [24, 21] width 20 height 20
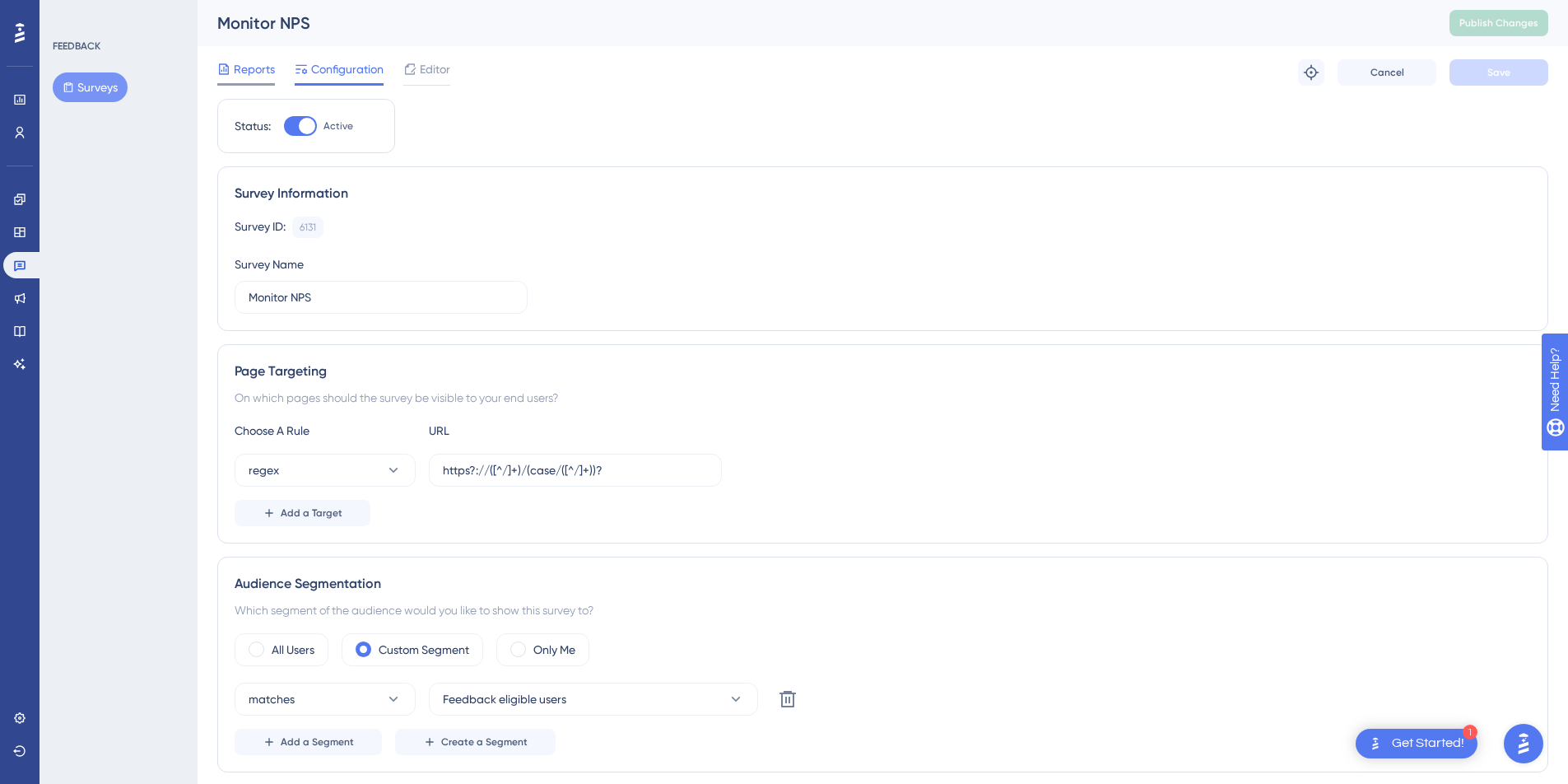
click at [256, 67] on span "Reports" at bounding box center [254, 68] width 41 height 20
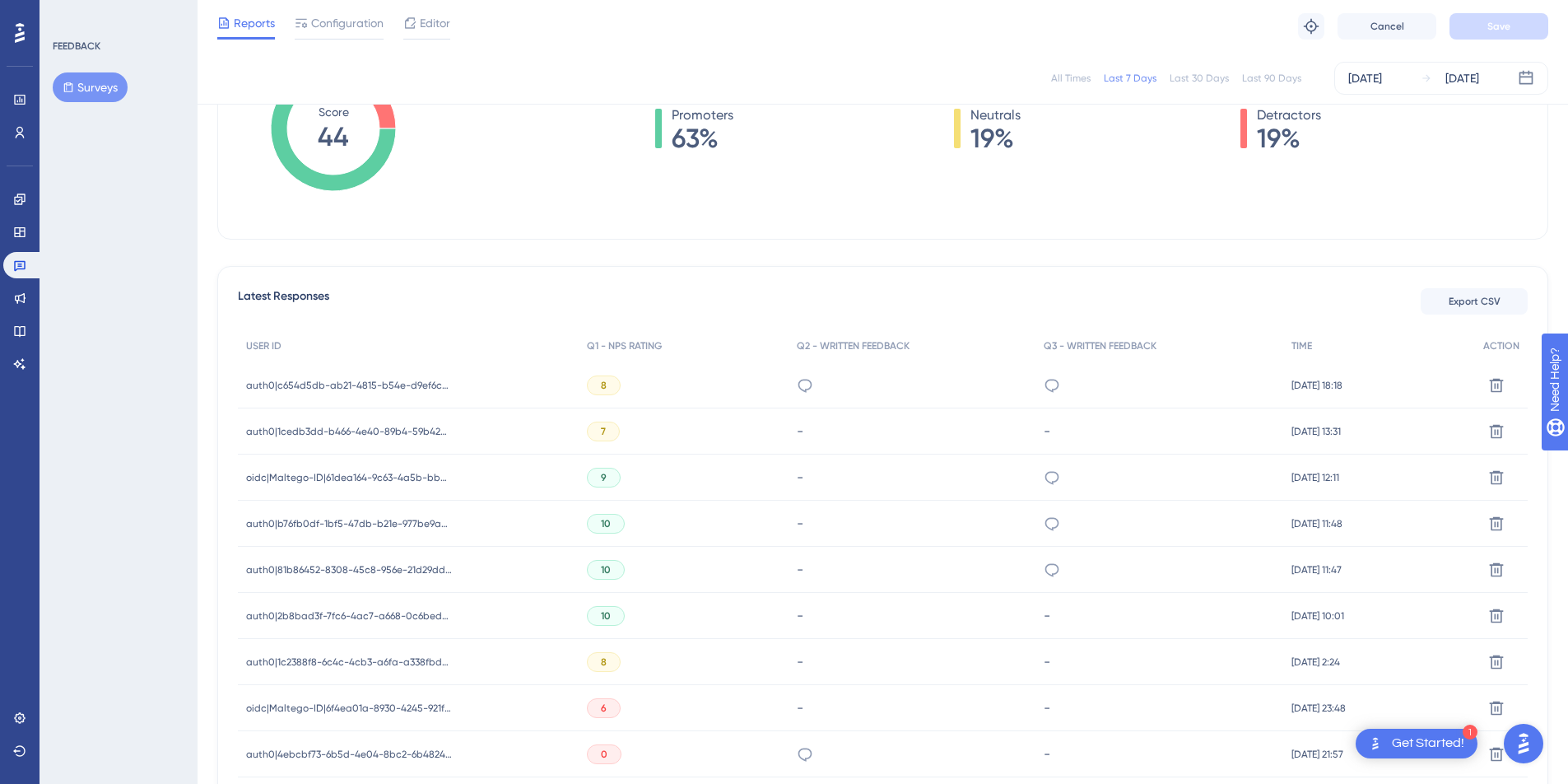
scroll to position [103, 0]
